Goal: Transaction & Acquisition: Register for event/course

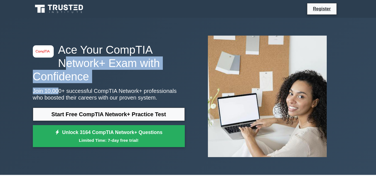
drag, startPoint x: 0, startPoint y: 0, endPoint x: 56, endPoint y: 88, distance: 104.7
click at [56, 88] on div "image/svg+xml Ace Your CompTIA Network+ Exam with Confidence Join 10,000+ succe…" at bounding box center [108, 96] width 158 height 107
click at [317, 10] on link "Register" at bounding box center [321, 8] width 24 height 7
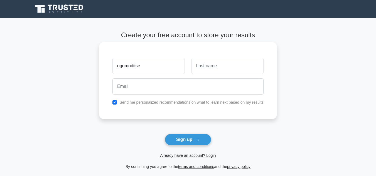
type input "ogomoditse"
click at [197, 65] on input "text" at bounding box center [227, 66] width 72 height 16
type input "Moisakwena"
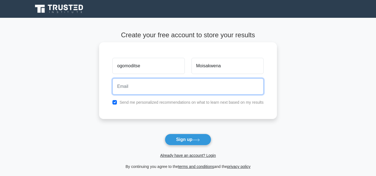
click at [123, 86] on input "email" at bounding box center [187, 86] width 151 height 16
type input "[EMAIL_ADDRESS][DOMAIN_NAME]"
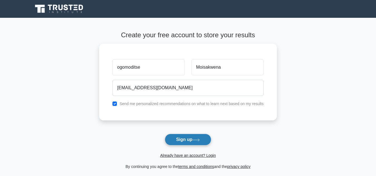
click at [183, 137] on button "Sign up" at bounding box center [188, 140] width 47 height 12
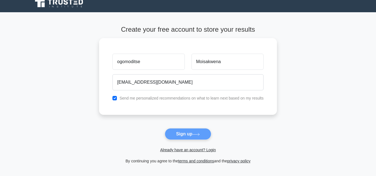
scroll to position [14, 0]
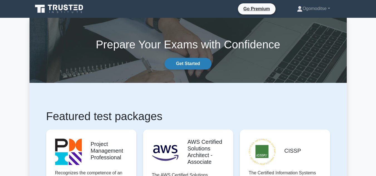
click at [188, 61] on link "Get Started" at bounding box center [187, 64] width 47 height 12
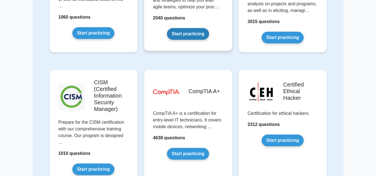
scroll to position [732, 0]
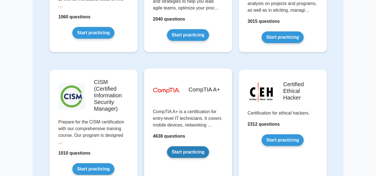
click at [170, 146] on link "Start practicing" at bounding box center [188, 152] width 42 height 12
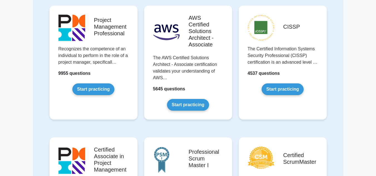
scroll to position [0, 0]
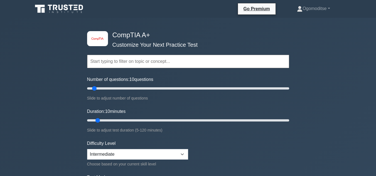
click at [169, 61] on input "text" at bounding box center [188, 61] width 202 height 13
